Goal: Obtain resource: Download file/media

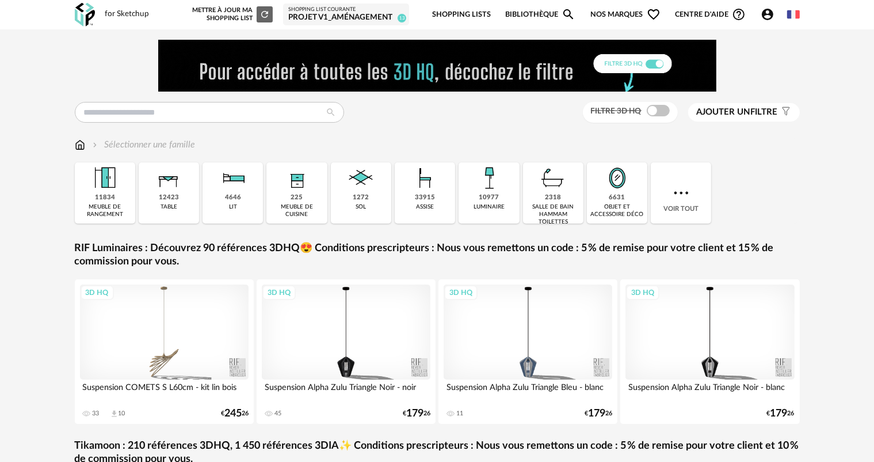
click at [343, 21] on div "Projet V1_aménagement" at bounding box center [346, 18] width 116 height 10
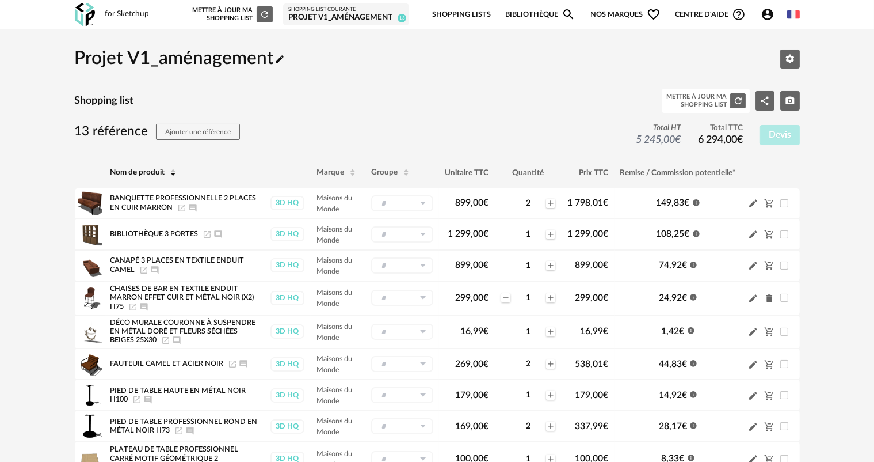
click at [118, 18] on div "for Sketchup" at bounding box center [127, 14] width 44 height 10
click at [81, 12] on img at bounding box center [85, 15] width 20 height 24
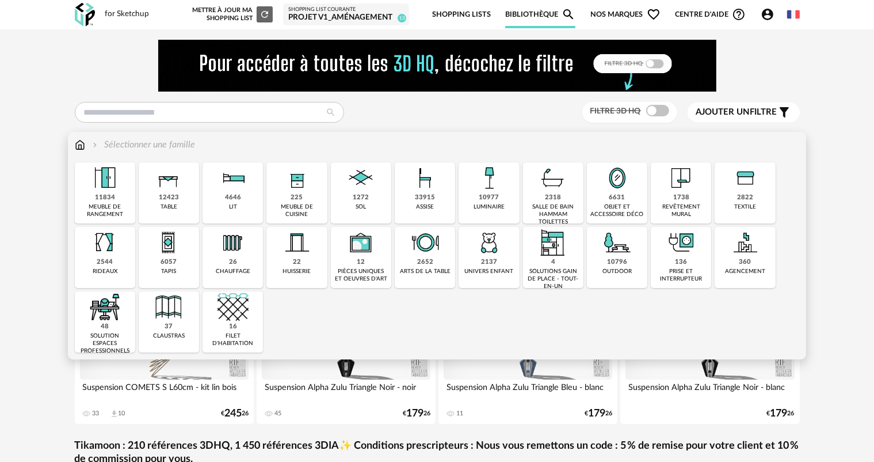
click at [174, 203] on div "table" at bounding box center [169, 206] width 17 height 7
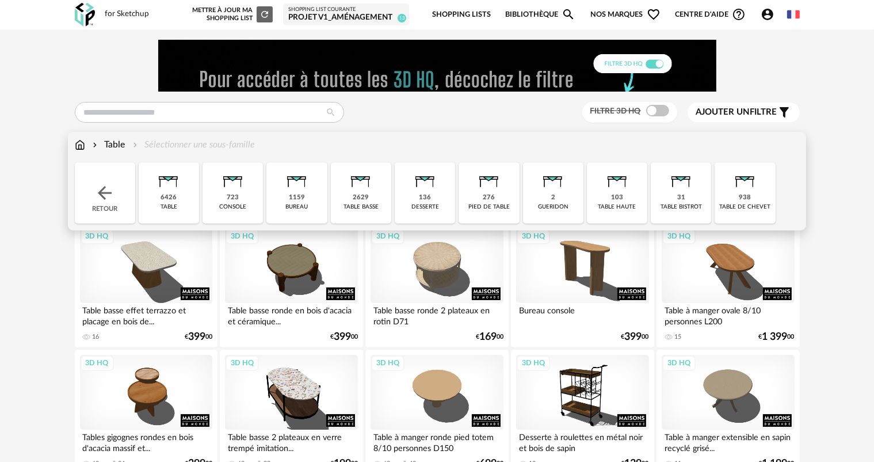
click at [363, 206] on div "table basse" at bounding box center [361, 206] width 35 height 7
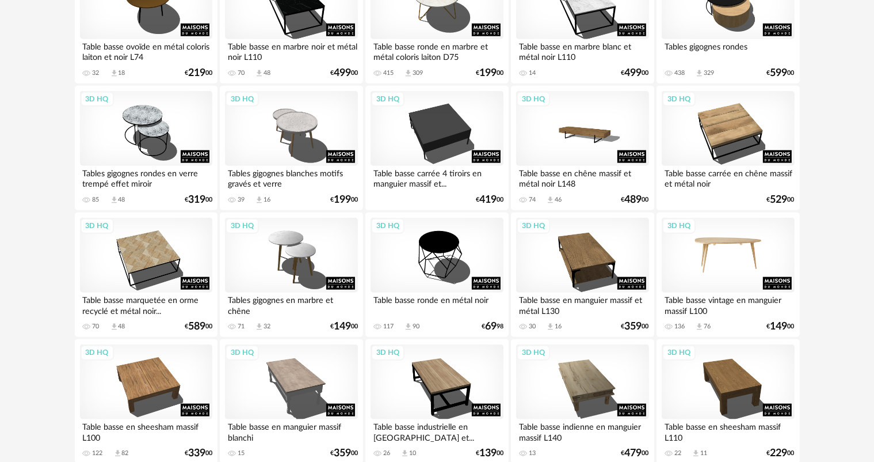
scroll to position [1277, 0]
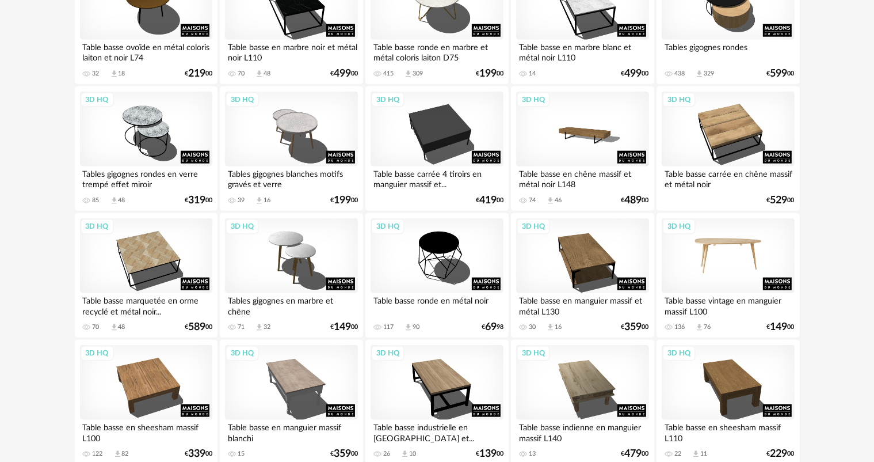
click at [749, 251] on div "3D HQ" at bounding box center [728, 255] width 132 height 75
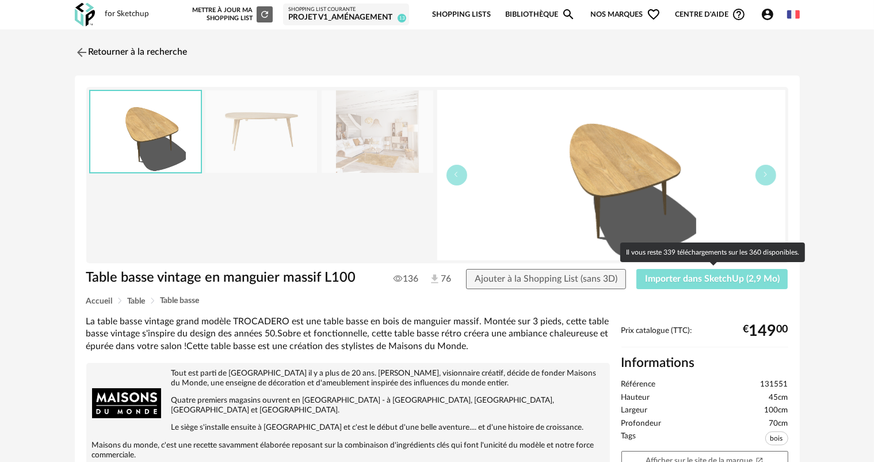
click at [718, 278] on span "Importer dans SketchUp (2,9 Mo)" at bounding box center [712, 278] width 135 height 9
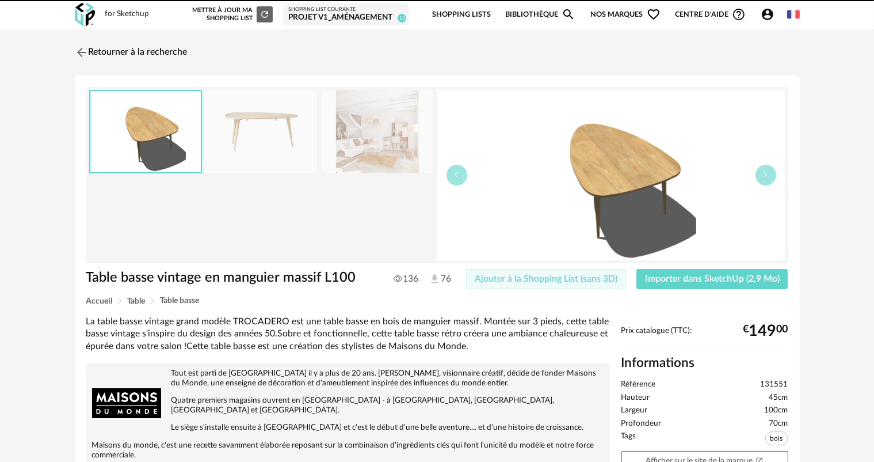
click at [605, 276] on span "Ajouter à la Shopping List (sans 3D)" at bounding box center [546, 278] width 143 height 9
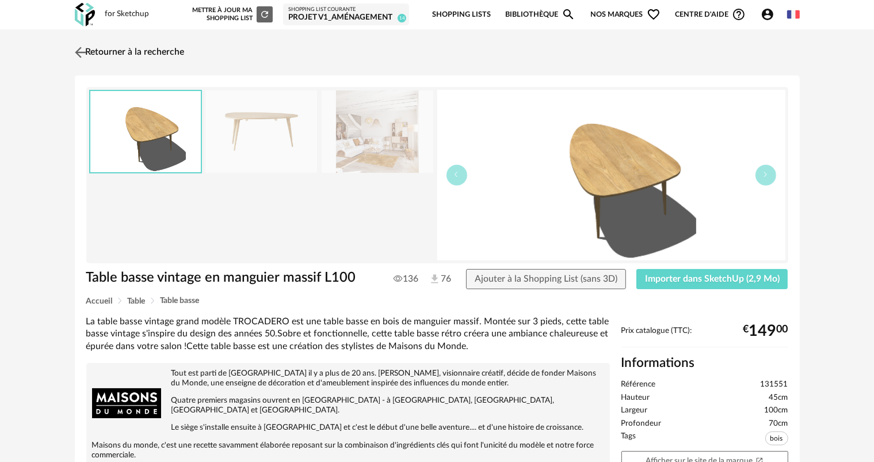
click at [139, 51] on link "Retourner à la recherche" at bounding box center [128, 52] width 113 height 25
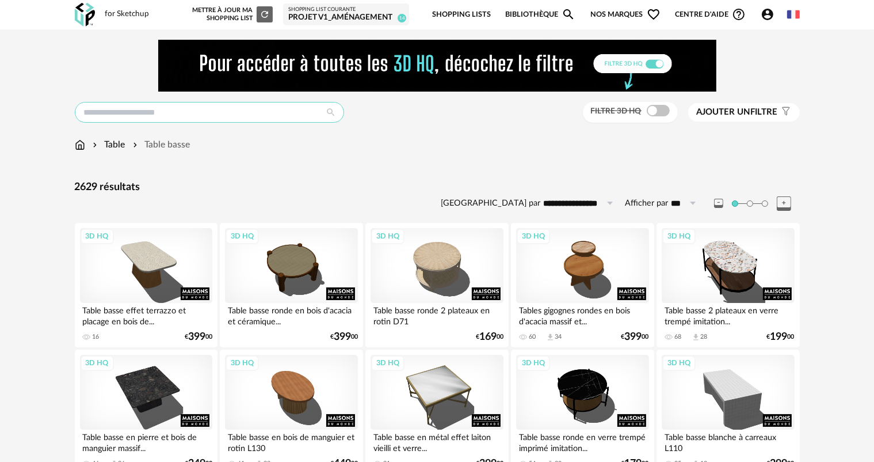
click at [189, 122] on input "text" at bounding box center [209, 112] width 269 height 21
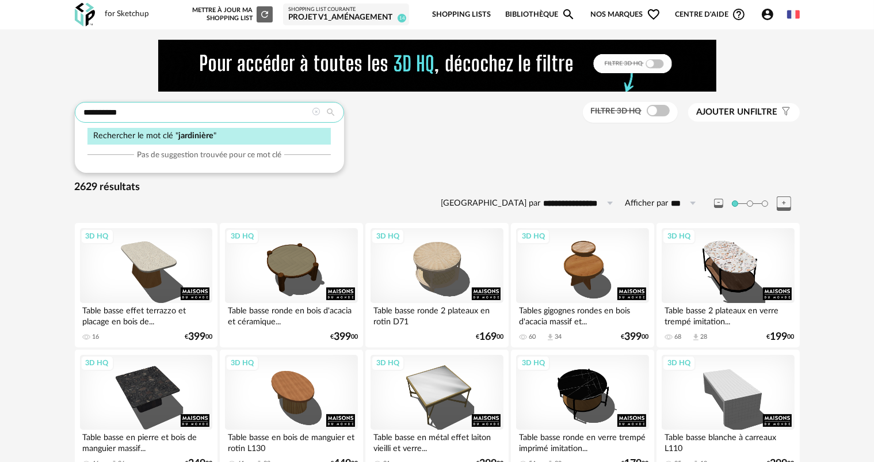
type input "**********"
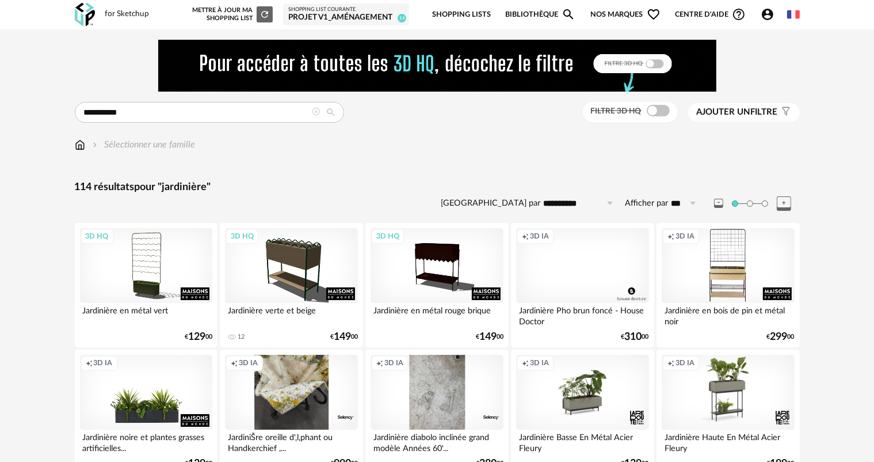
click at [785, 111] on icon "Filter icon" at bounding box center [785, 112] width 7 height 8
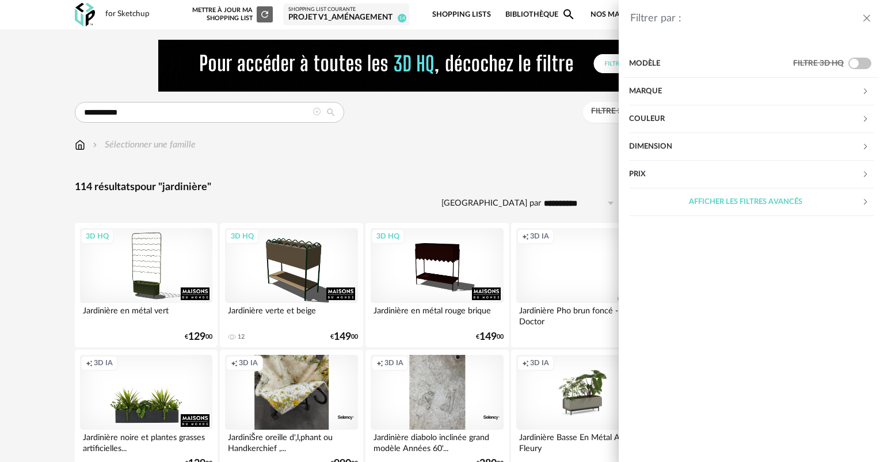
click at [724, 88] on div "Marque" at bounding box center [745, 92] width 233 height 28
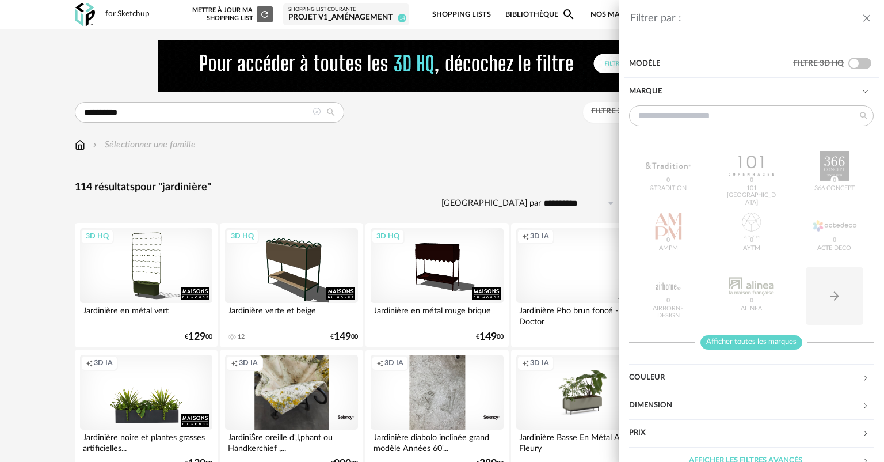
click at [753, 340] on span "Afficher toutes les marques" at bounding box center [752, 342] width 102 height 14
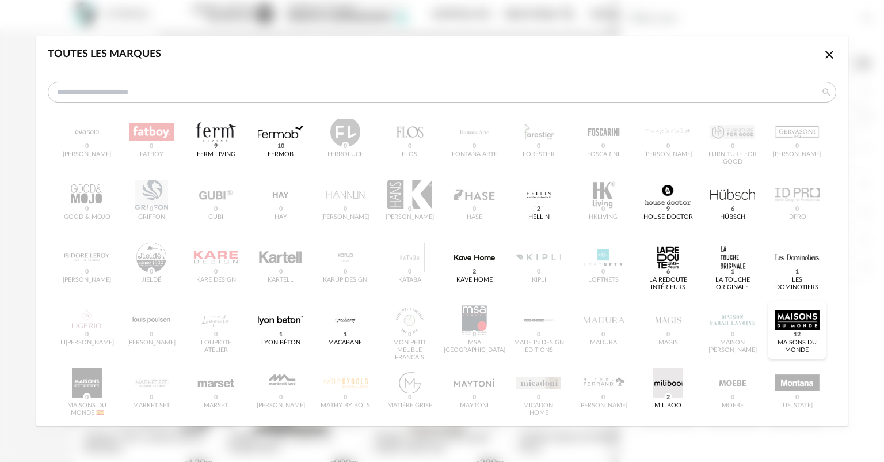
scroll to position [230, 0]
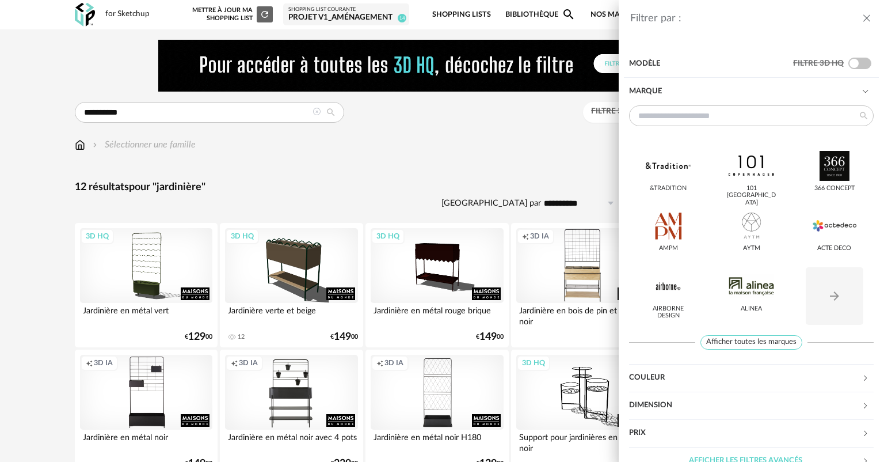
click at [550, 168] on div "Filtrer par : Modèle Filtre 3D HQ Marque &tradition 101 [GEOGRAPHIC_DATA] 366 C…" at bounding box center [442, 231] width 884 height 462
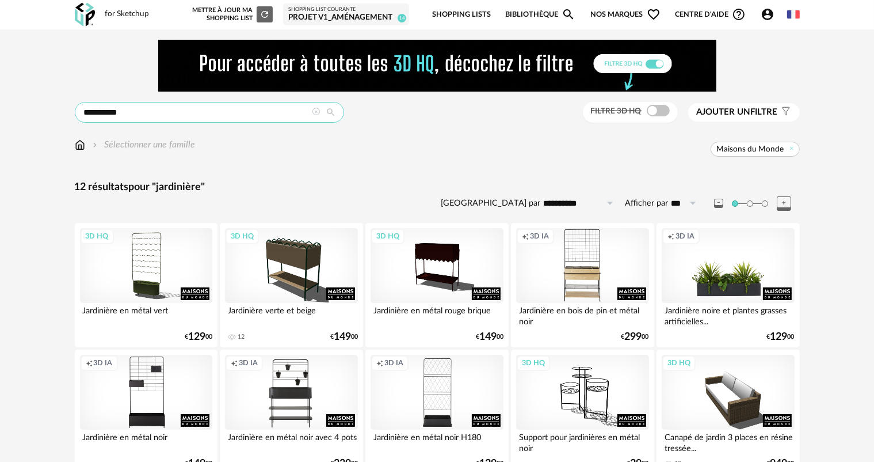
click at [245, 115] on input "**********" at bounding box center [209, 112] width 269 height 21
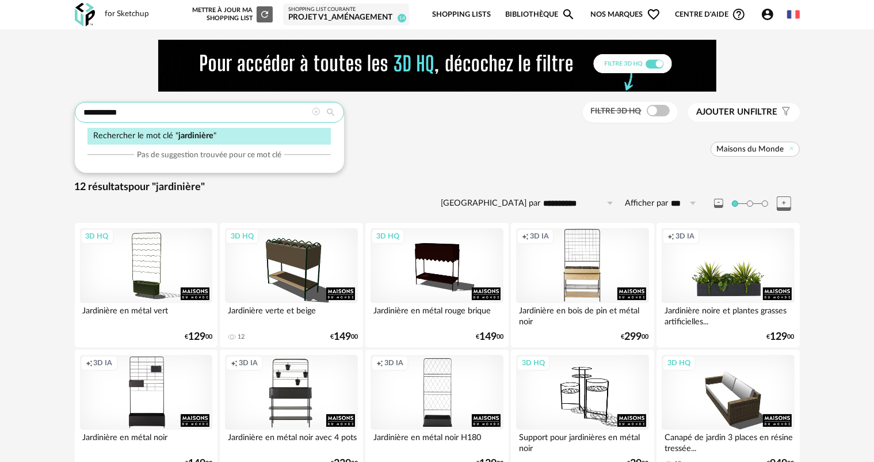
drag, startPoint x: 217, startPoint y: 113, endPoint x: 81, endPoint y: 112, distance: 136.4
click at [81, 111] on input "**********" at bounding box center [209, 112] width 269 height 21
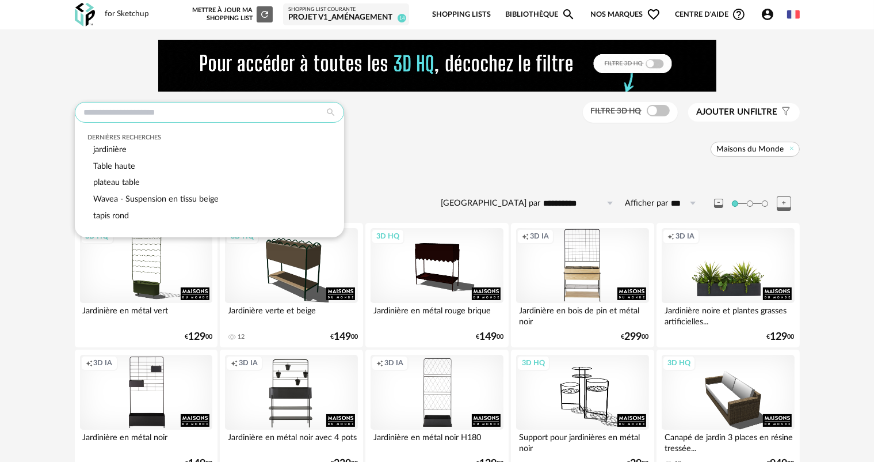
paste input "*****"
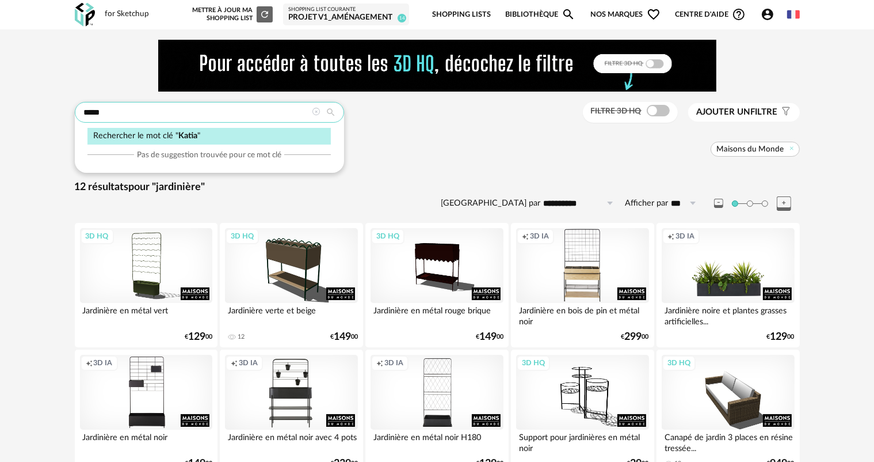
type input "*****"
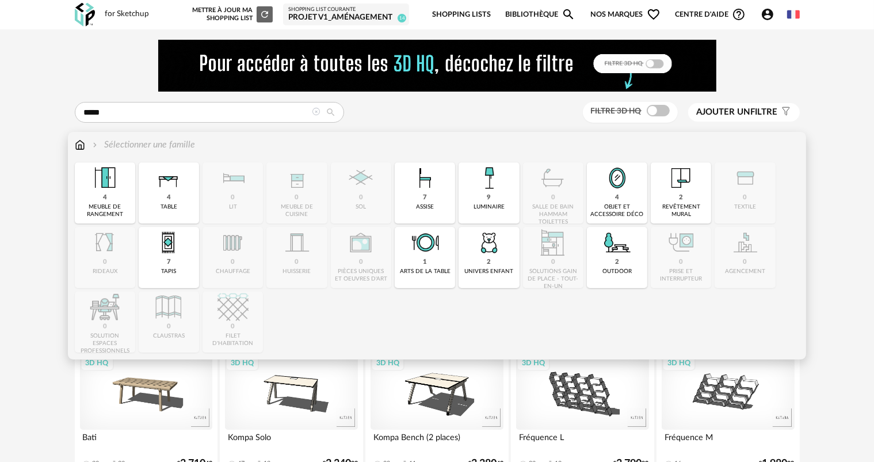
click at [83, 146] on img at bounding box center [80, 144] width 10 height 13
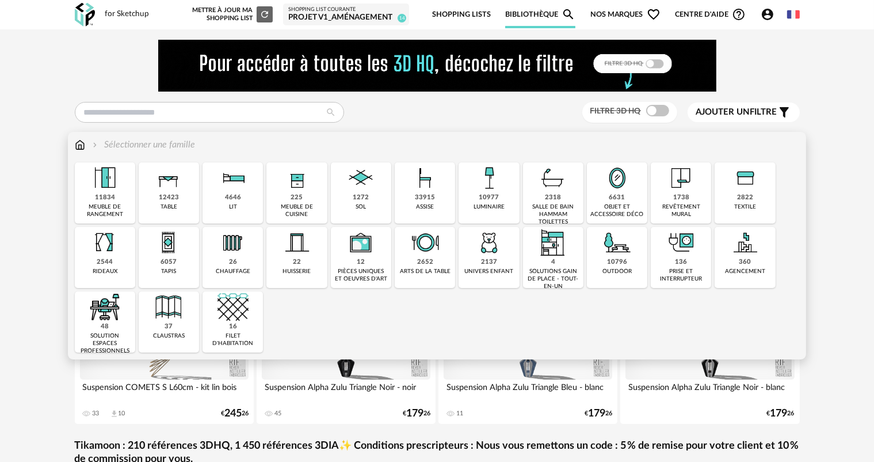
click at [615, 266] on div "10796" at bounding box center [617, 262] width 20 height 9
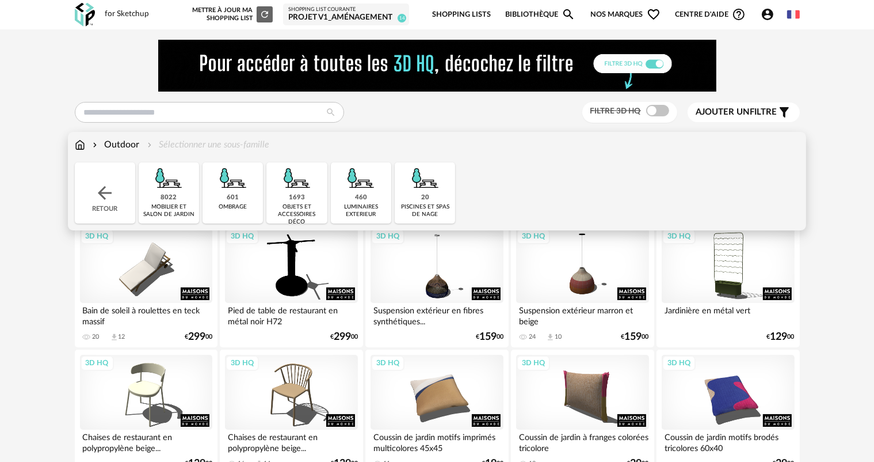
click at [304, 210] on div "objets et accessoires déco" at bounding box center [297, 214] width 54 height 22
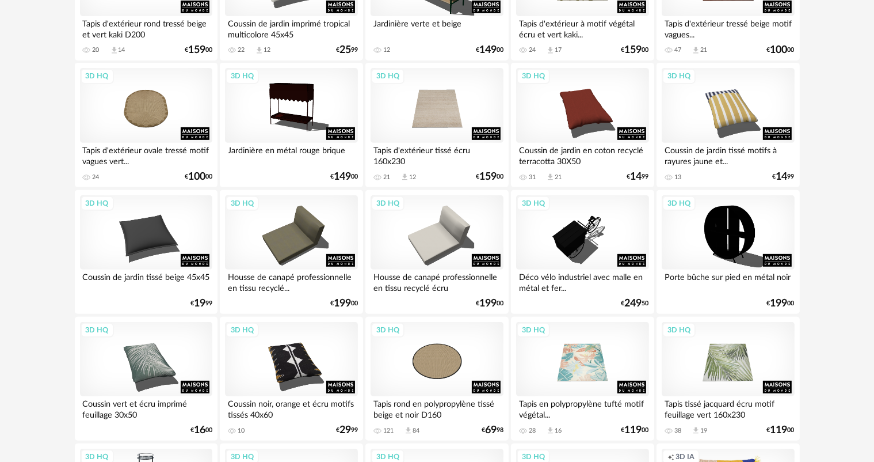
scroll to position [356, 0]
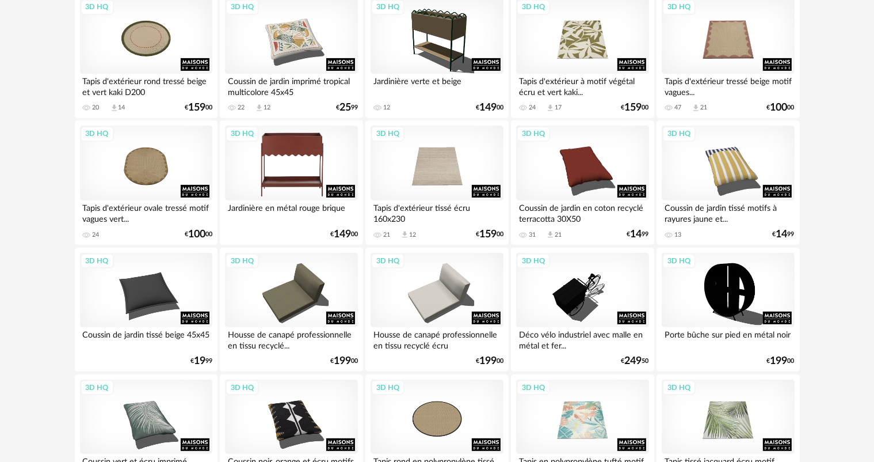
click at [265, 159] on div "3D HQ" at bounding box center [291, 163] width 132 height 75
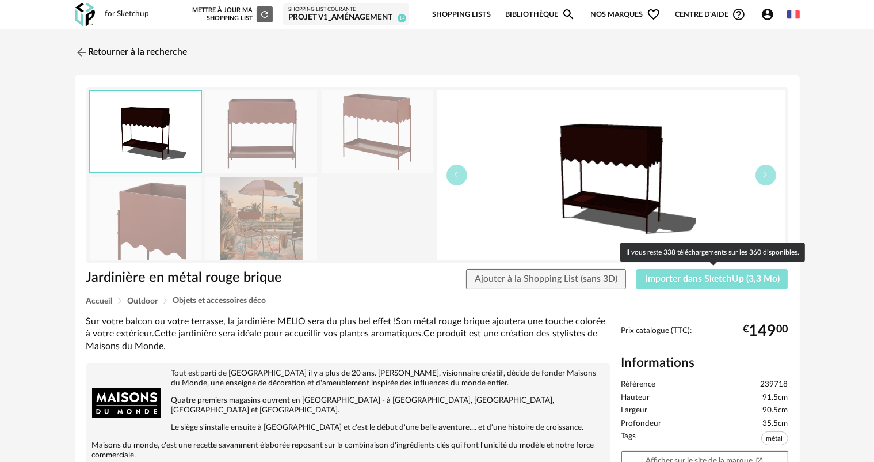
click at [681, 278] on span "Importer dans SketchUp (3,3 Mo)" at bounding box center [712, 278] width 135 height 9
